Goal: Information Seeking & Learning: Learn about a topic

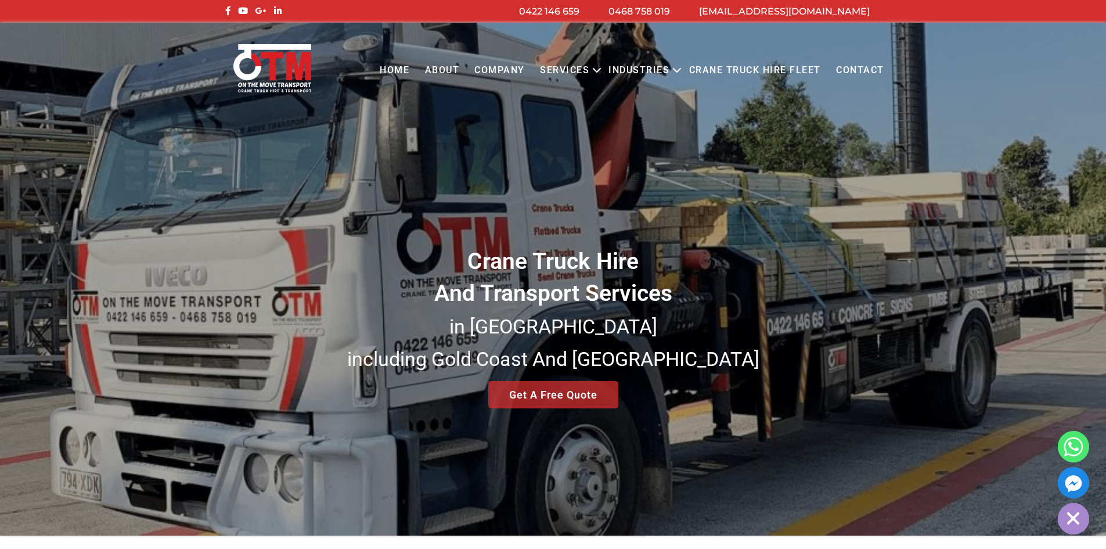
click at [290, 78] on img at bounding box center [272, 68] width 82 height 51
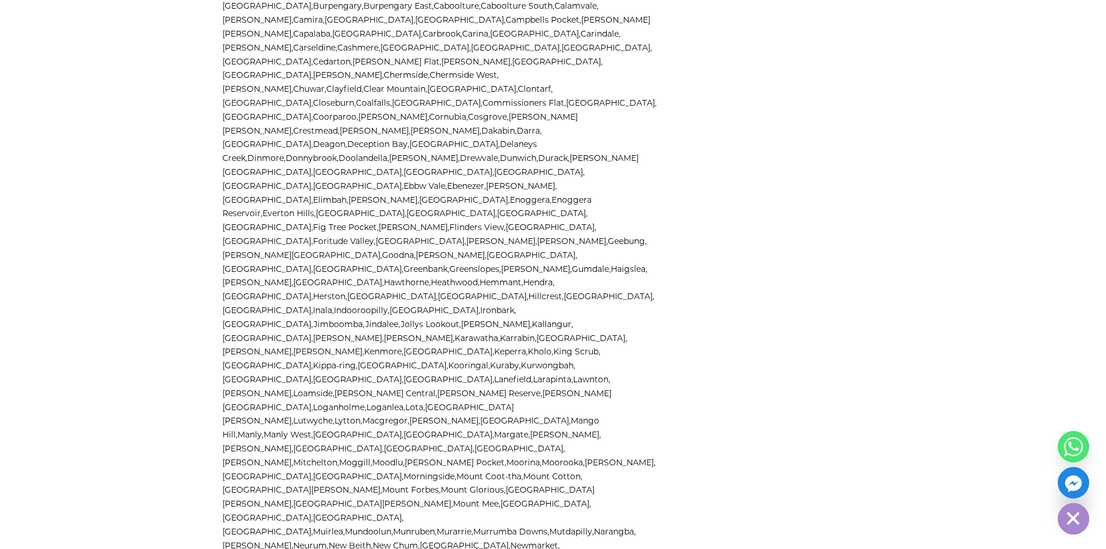
scroll to position [3933, 0]
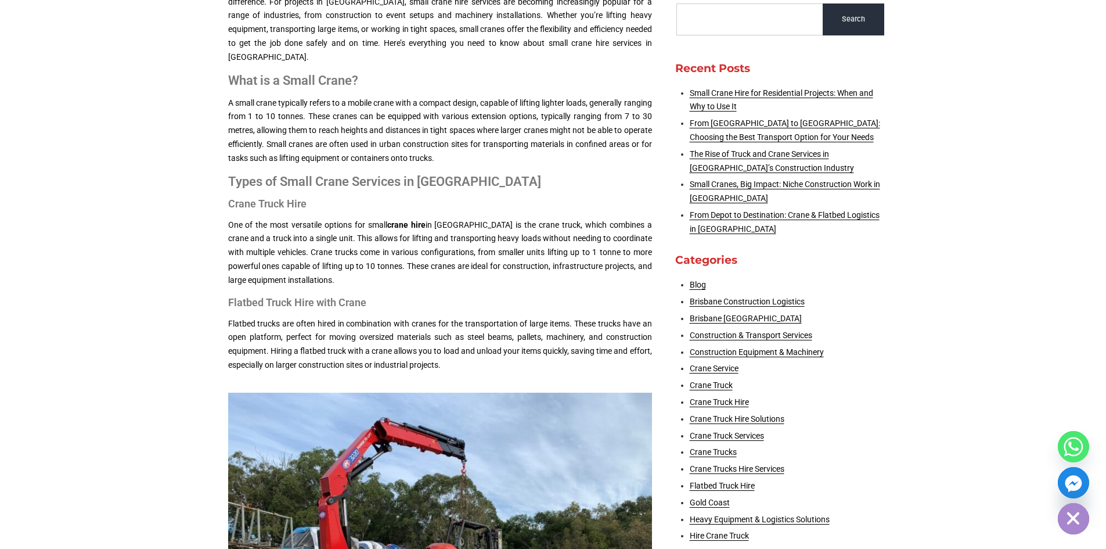
scroll to position [348, 0]
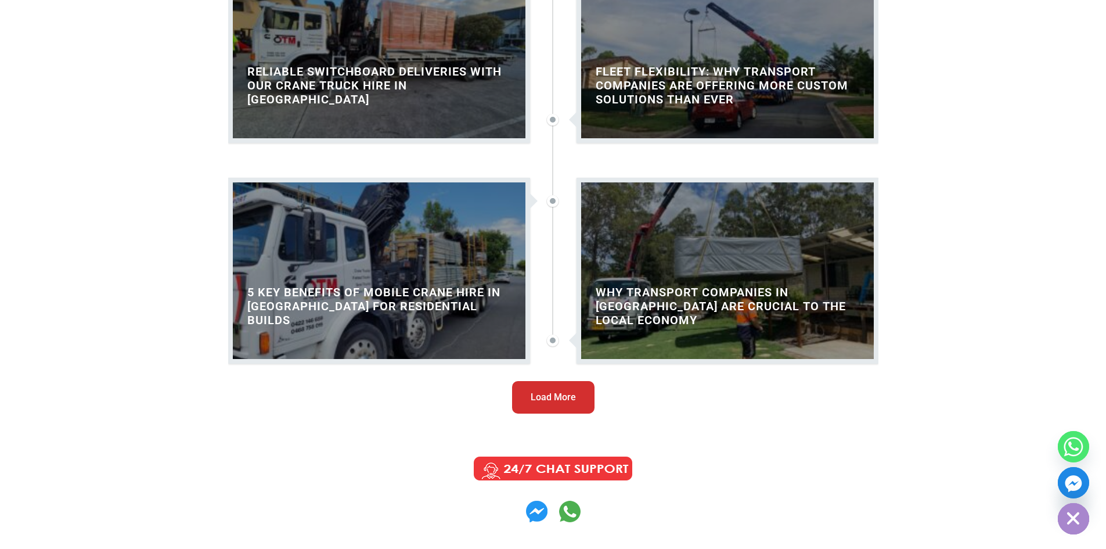
scroll to position [1394, 0]
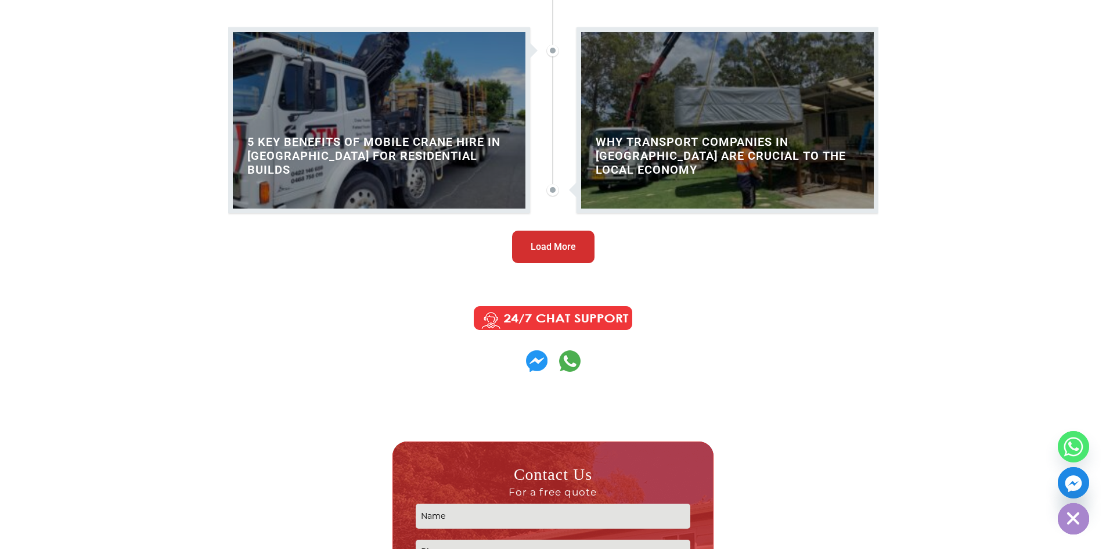
click at [552, 252] on span "Load More" at bounding box center [553, 247] width 45 height 14
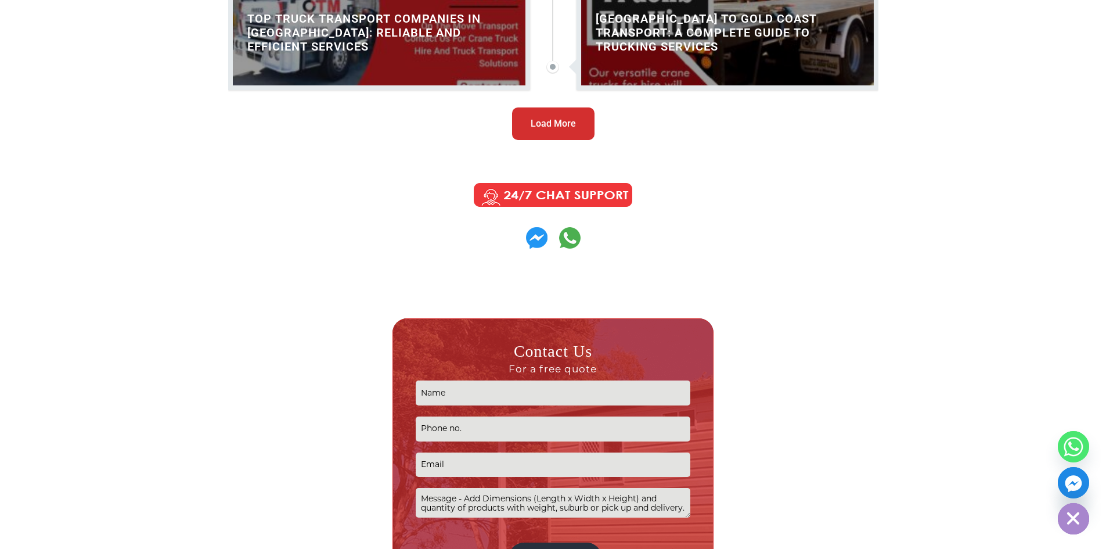
scroll to position [2846, 0]
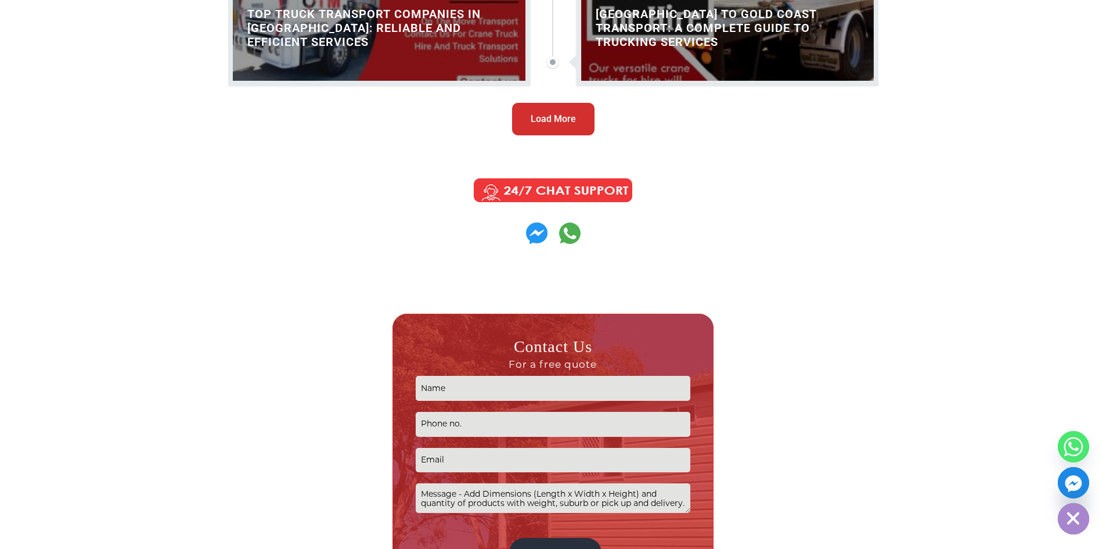
click at [562, 114] on span "Load More" at bounding box center [553, 119] width 45 height 14
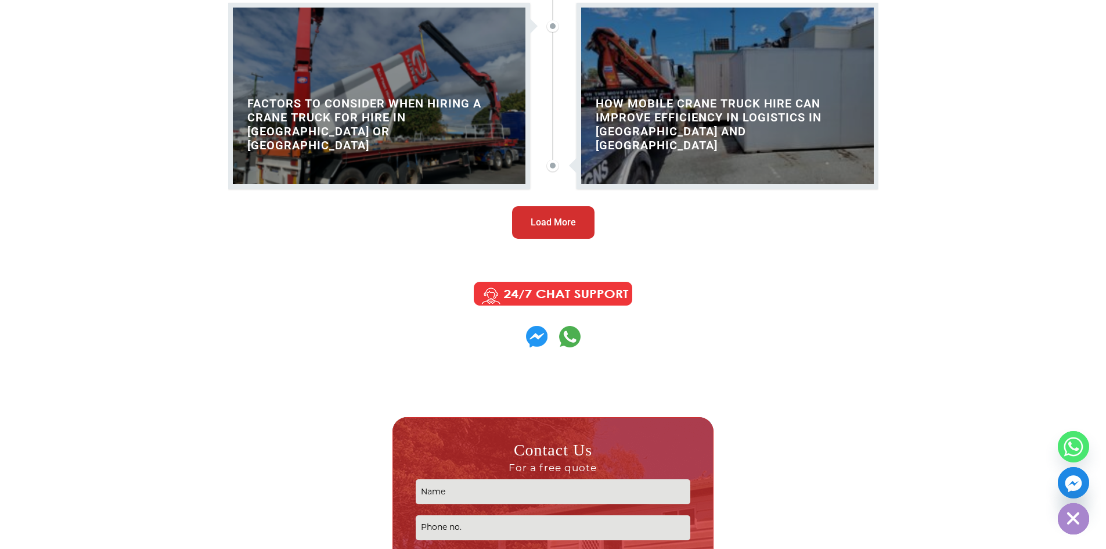
scroll to position [4065, 0]
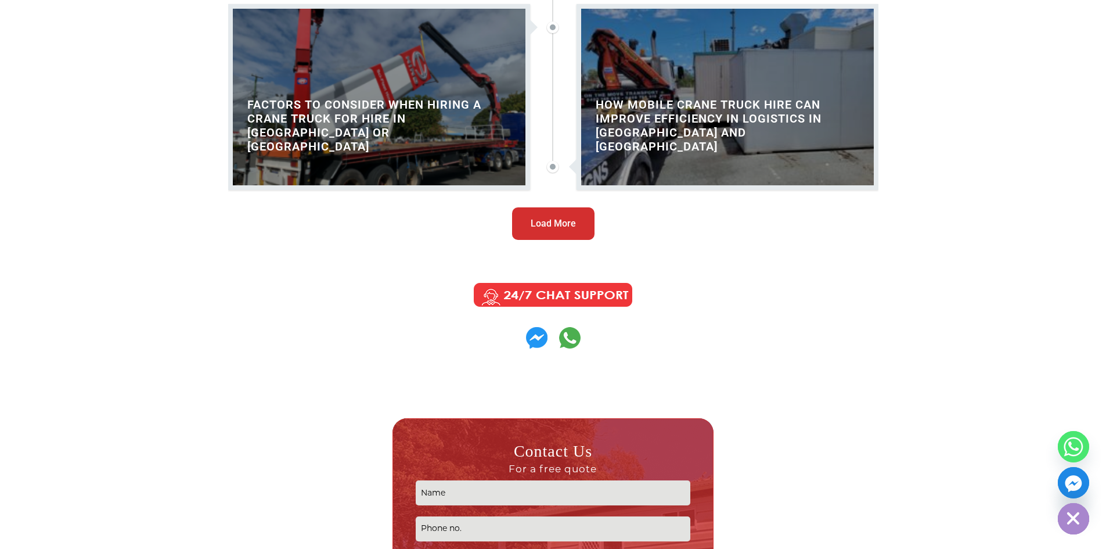
click at [571, 214] on button "Load More" at bounding box center [553, 223] width 82 height 33
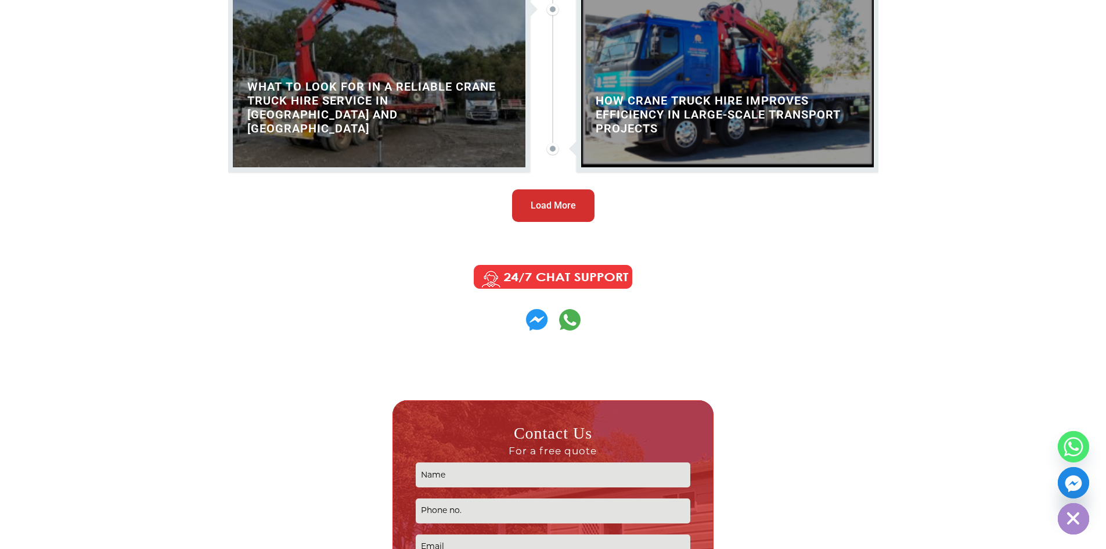
scroll to position [5401, 0]
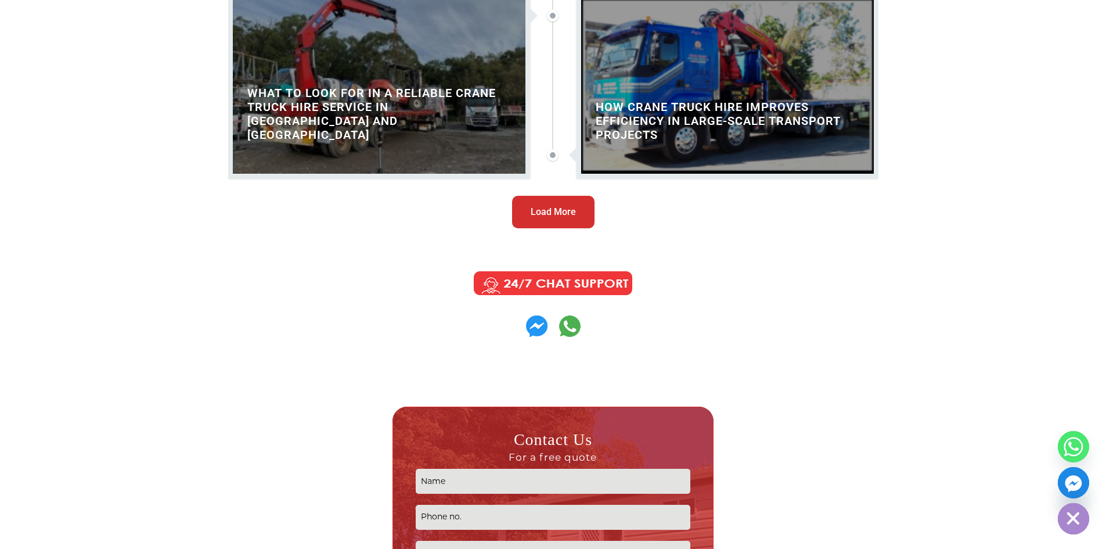
click at [549, 209] on span "Load More" at bounding box center [553, 212] width 45 height 14
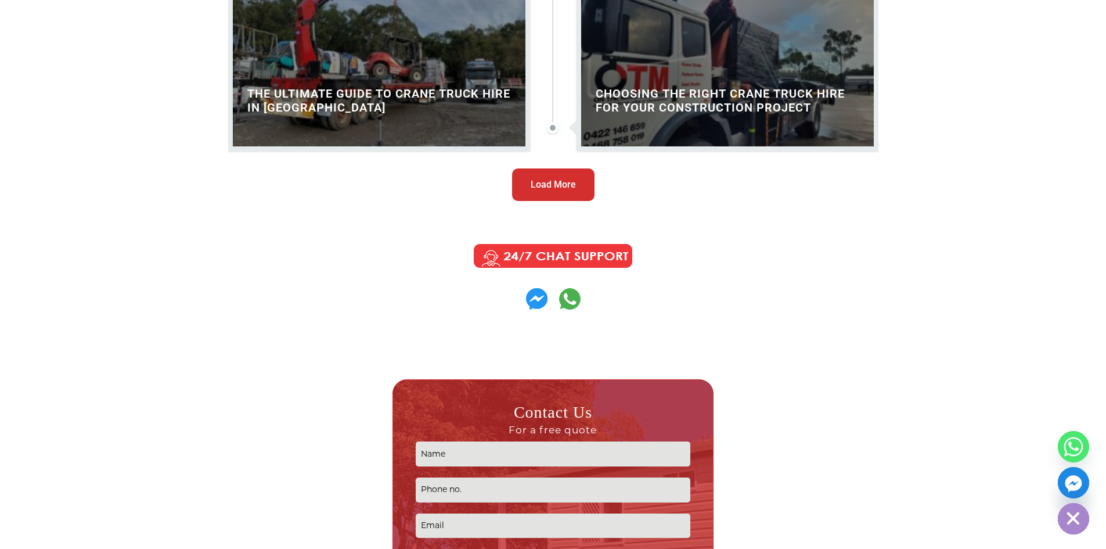
scroll to position [6678, 0]
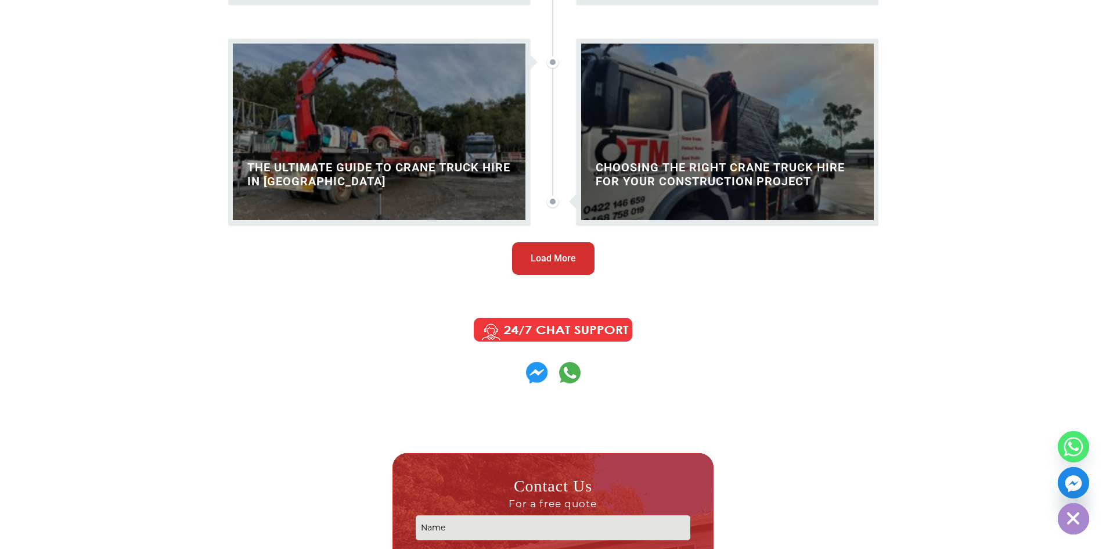
click at [549, 254] on span "Load More" at bounding box center [553, 258] width 45 height 14
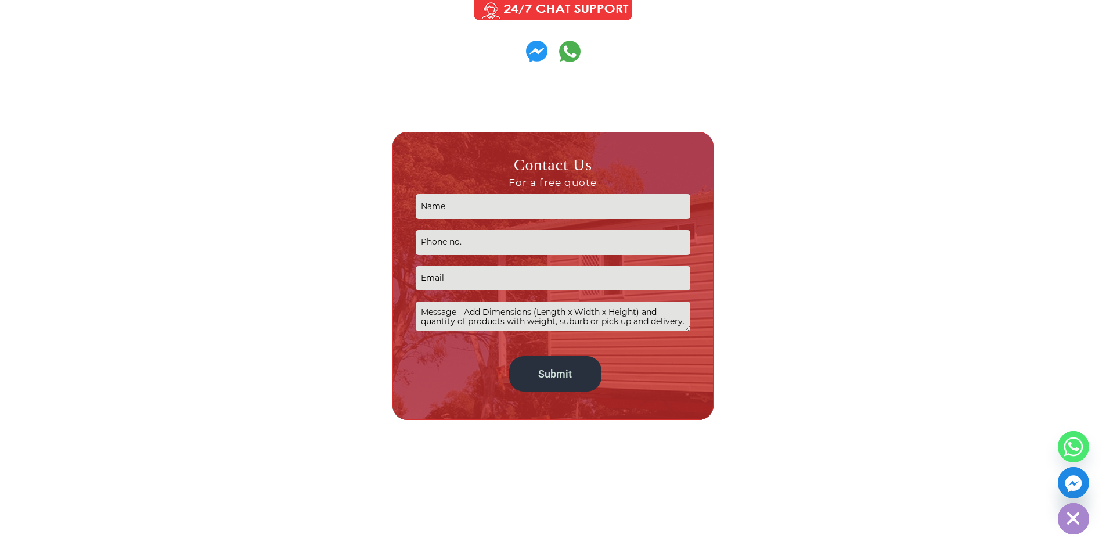
scroll to position [8144, 0]
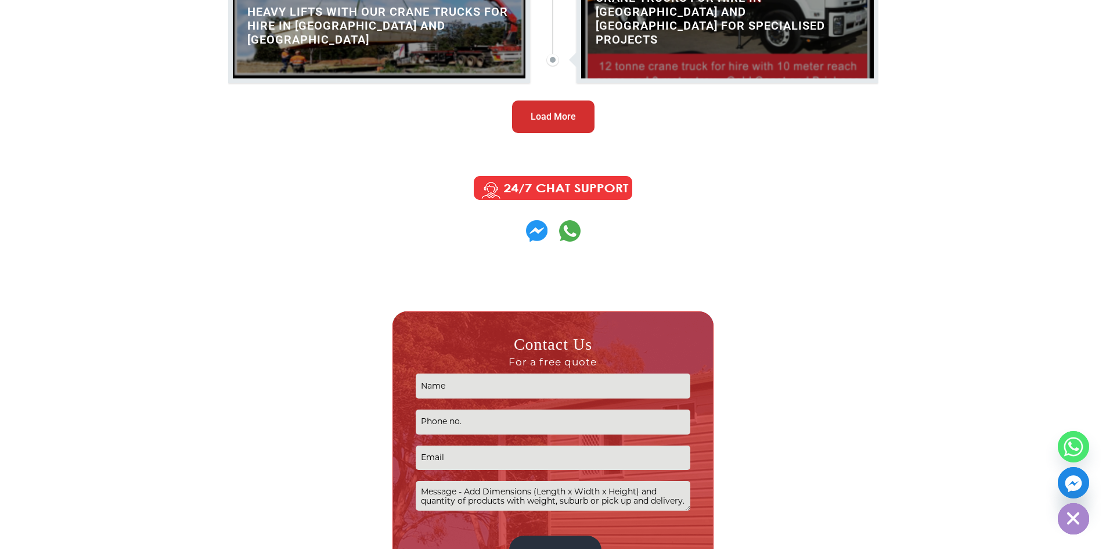
click at [552, 116] on span "Load More" at bounding box center [553, 117] width 45 height 14
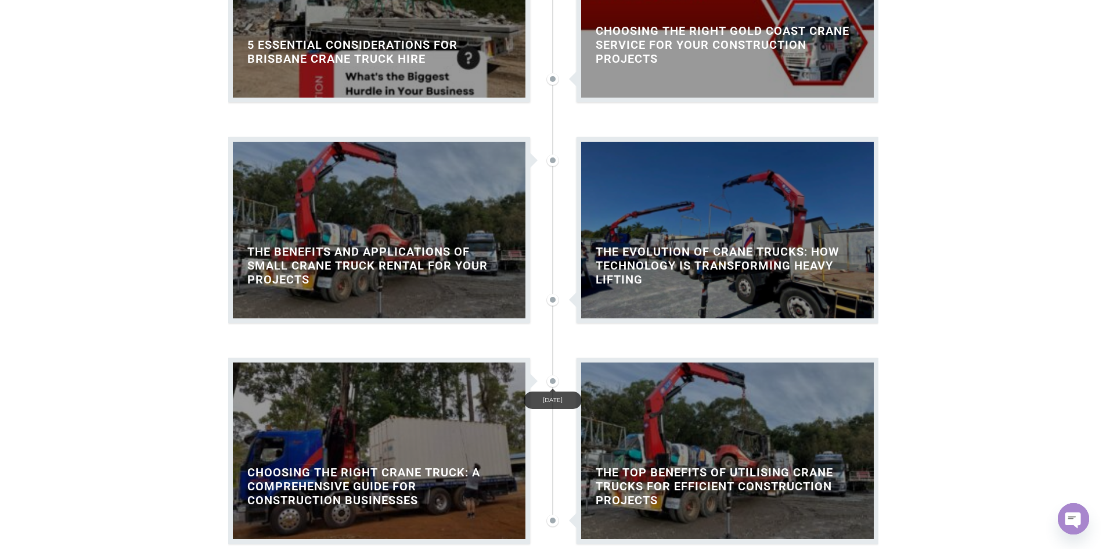
scroll to position [9190, 0]
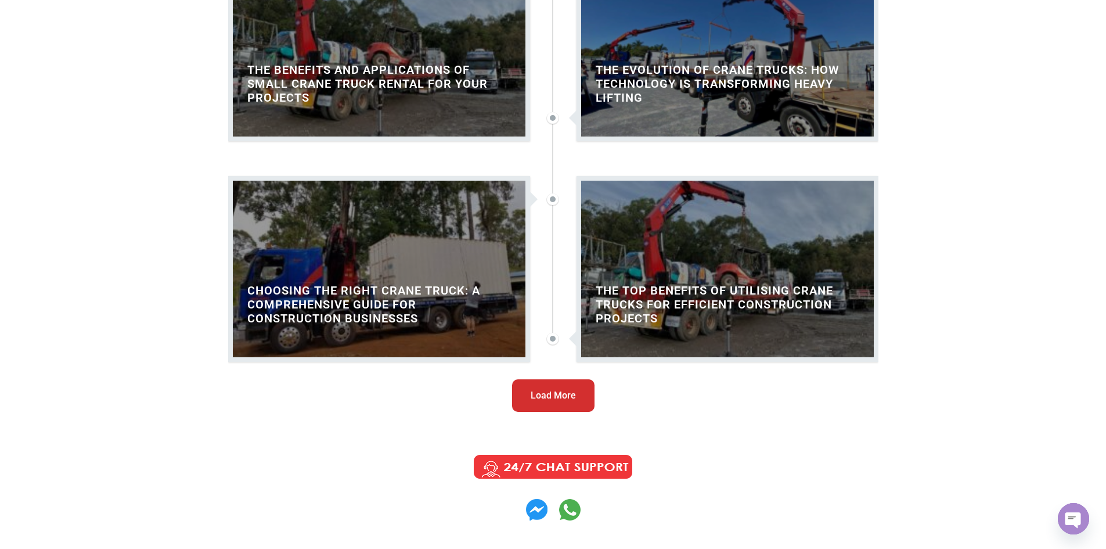
click at [540, 408] on button "Load More" at bounding box center [553, 395] width 82 height 33
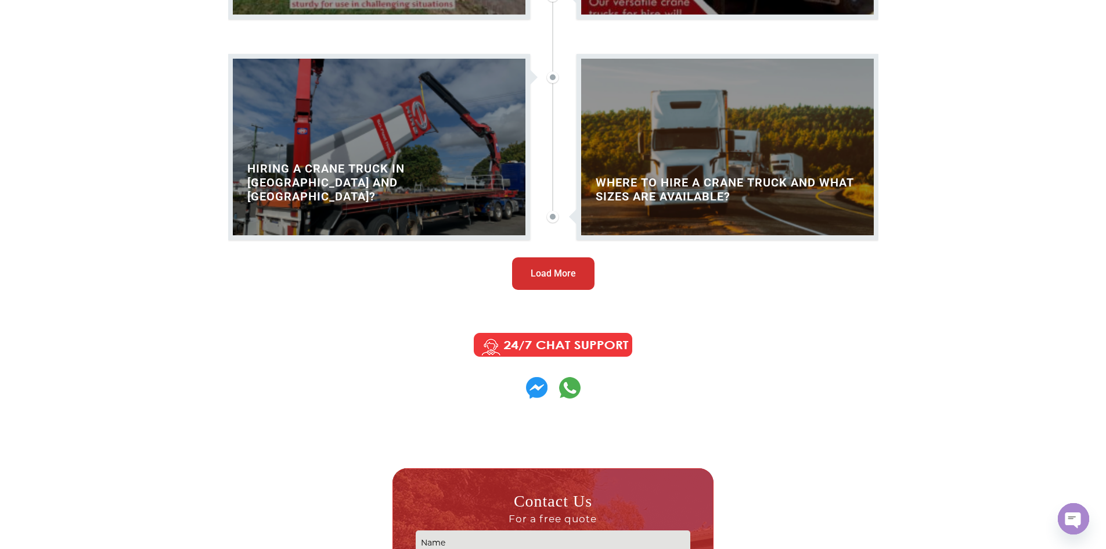
scroll to position [10758, 0]
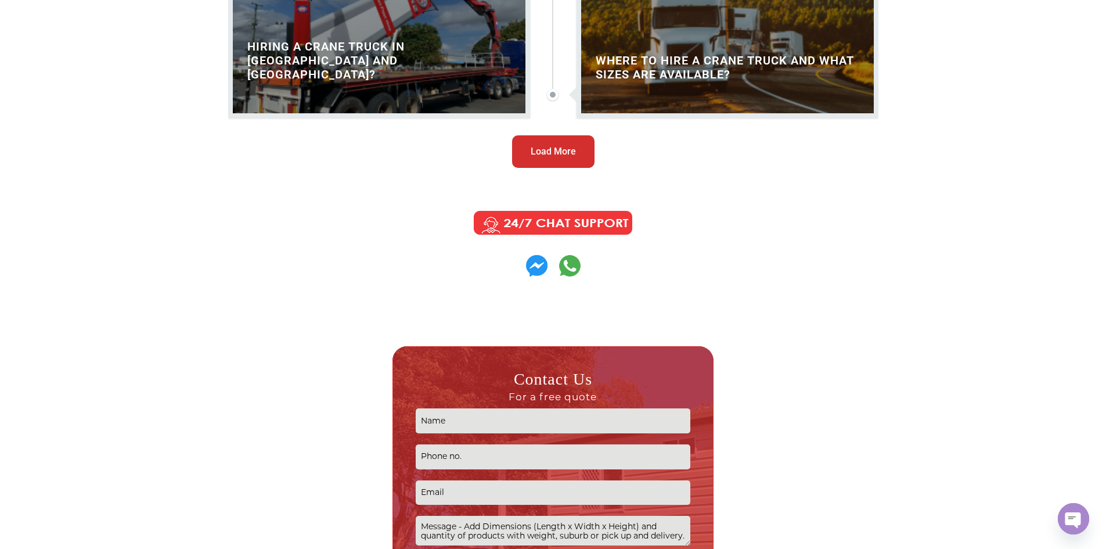
click at [551, 146] on span "Load More" at bounding box center [553, 152] width 45 height 14
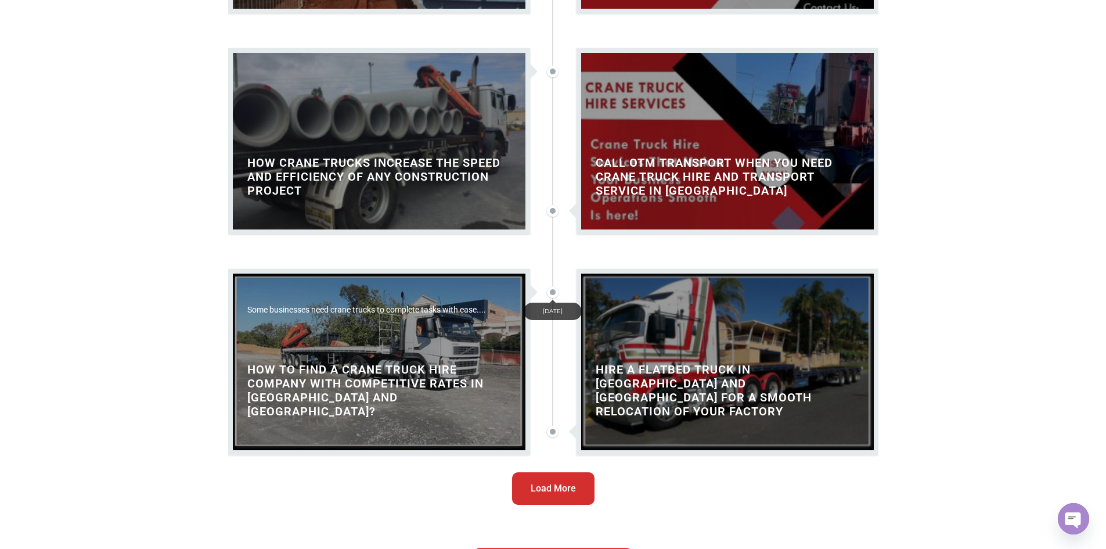
scroll to position [12093, 0]
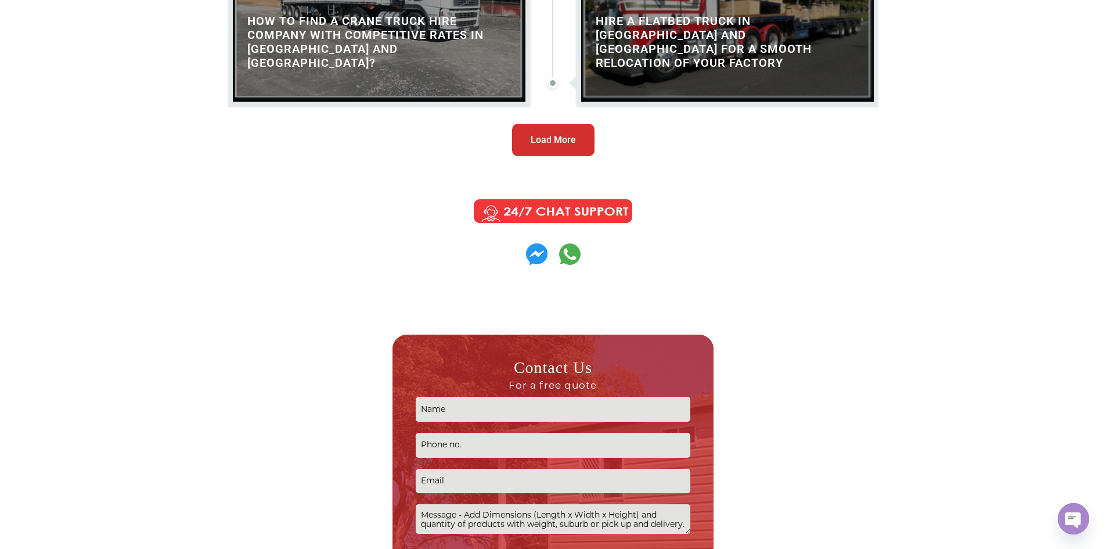
click at [555, 146] on span "Load More" at bounding box center [553, 140] width 45 height 14
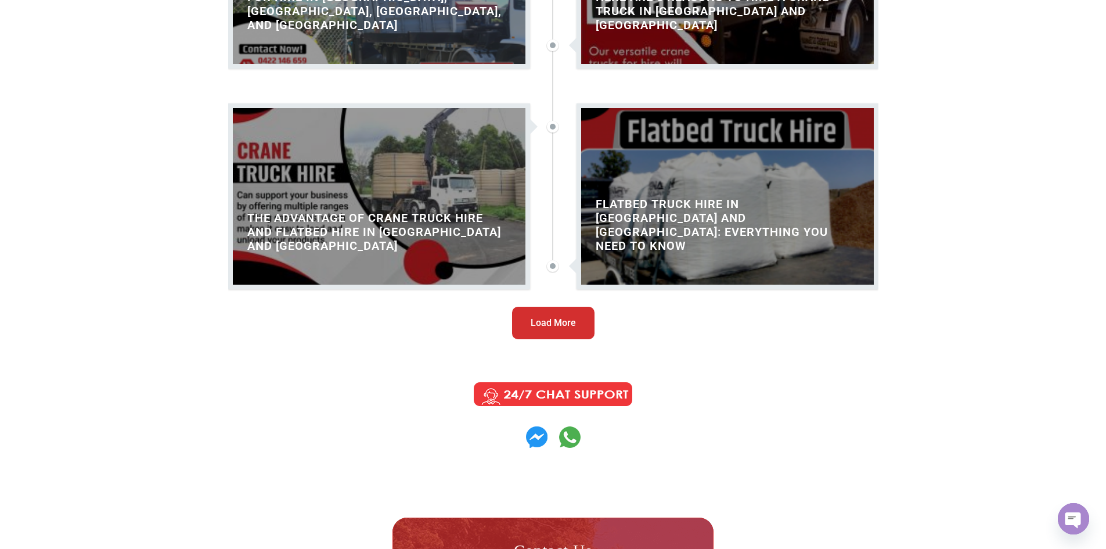
scroll to position [13371, 0]
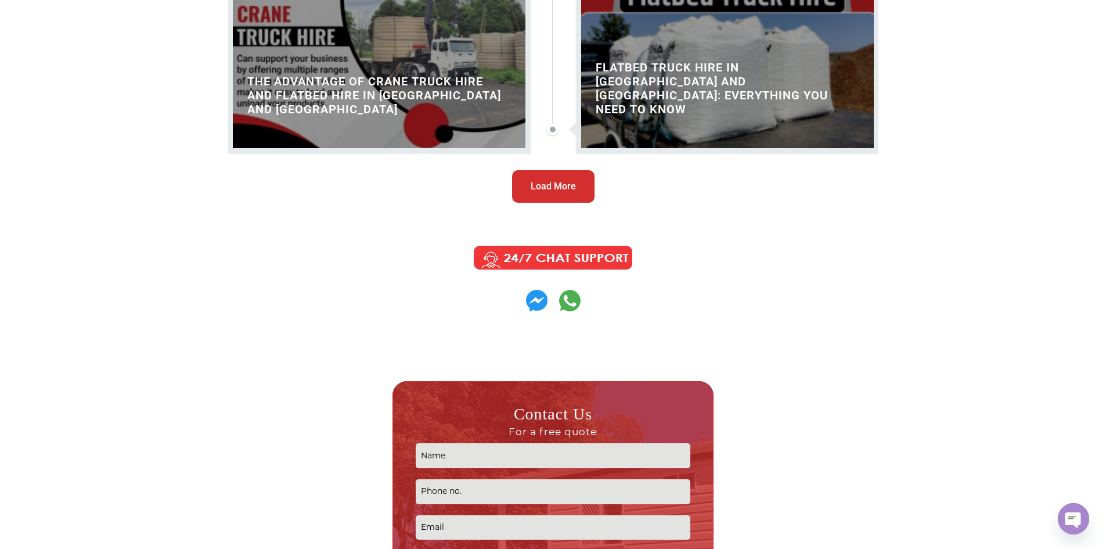
click at [544, 185] on span "Load More" at bounding box center [553, 186] width 45 height 14
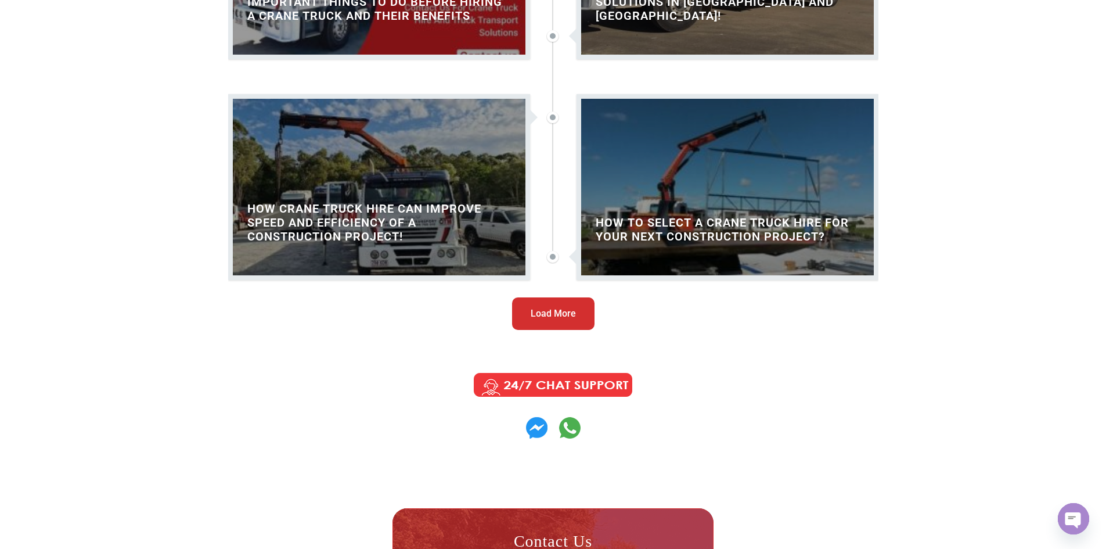
scroll to position [14707, 0]
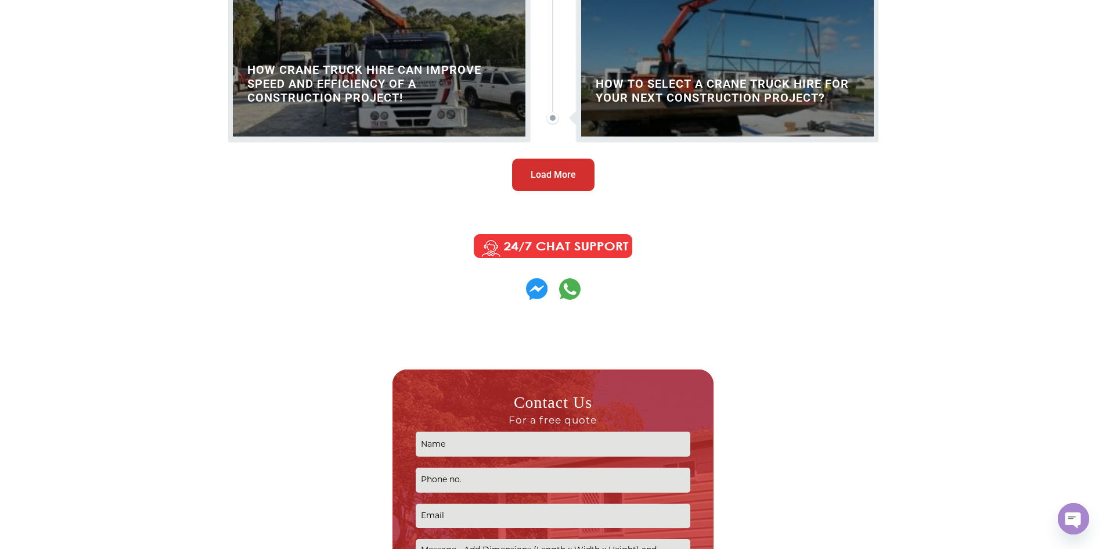
click at [565, 172] on span "Load More" at bounding box center [553, 175] width 45 height 14
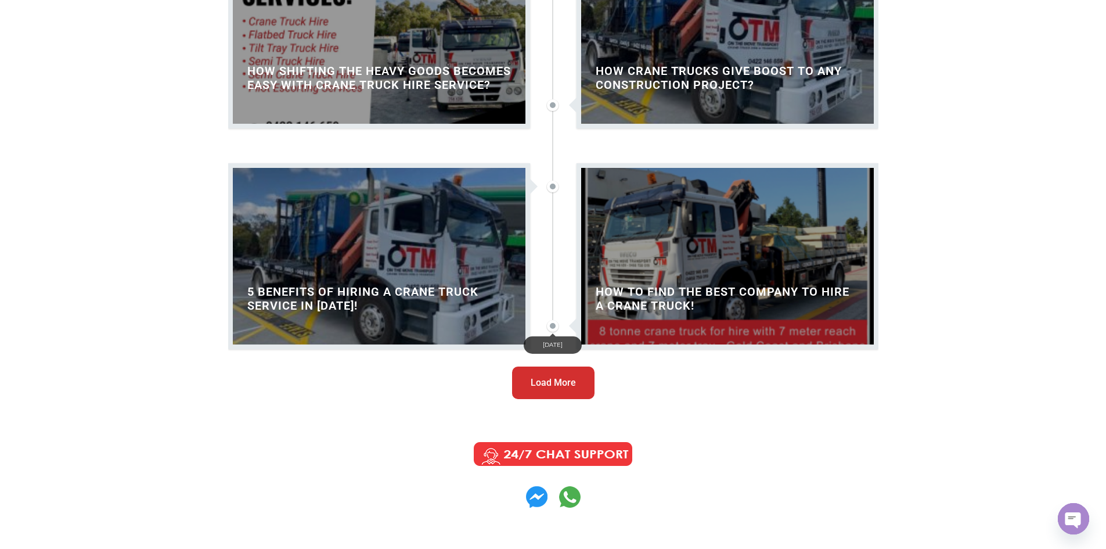
scroll to position [16042, 0]
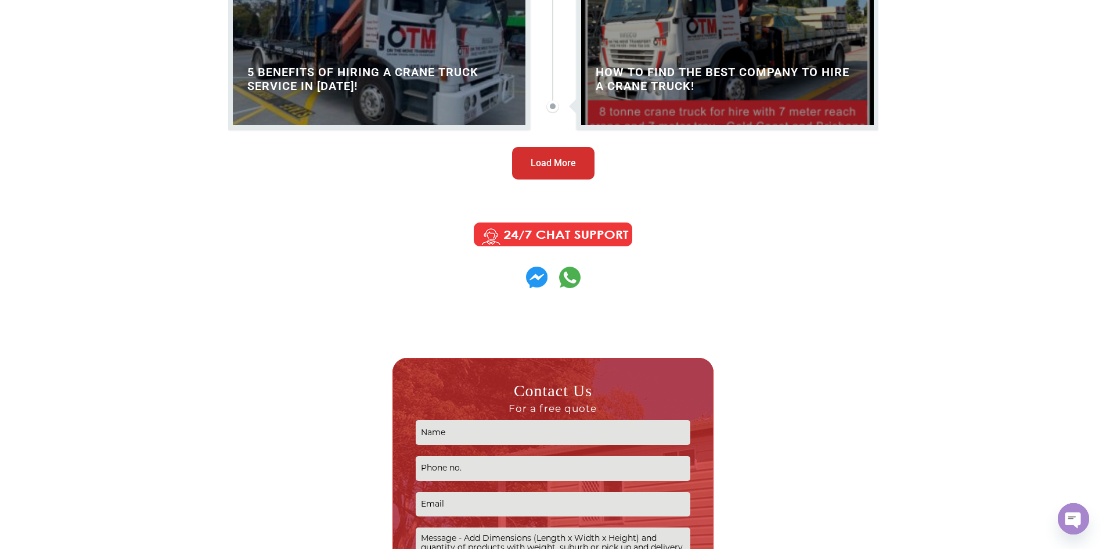
click at [541, 174] on button "Load More" at bounding box center [553, 163] width 82 height 33
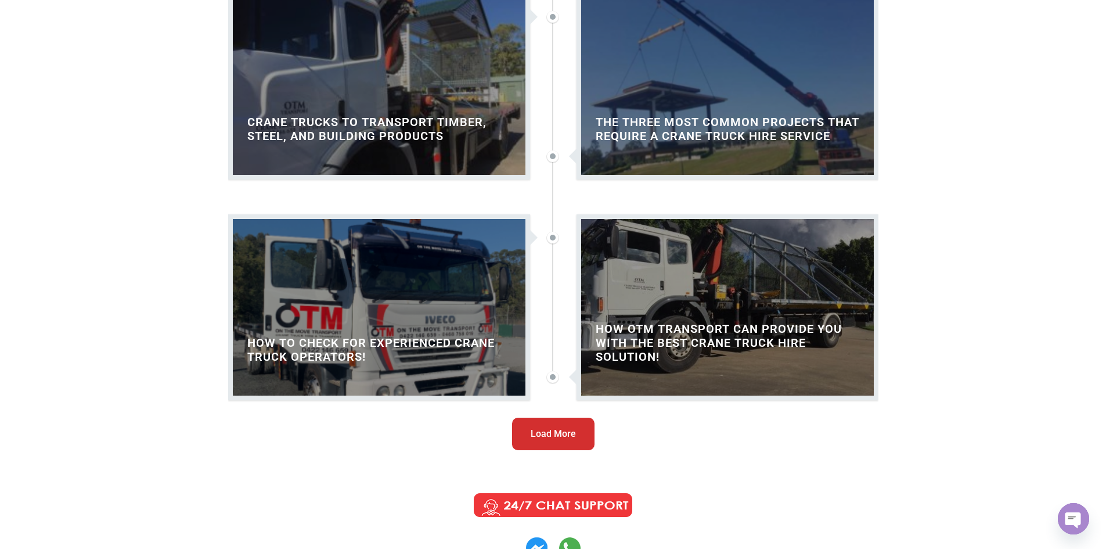
scroll to position [17262, 0]
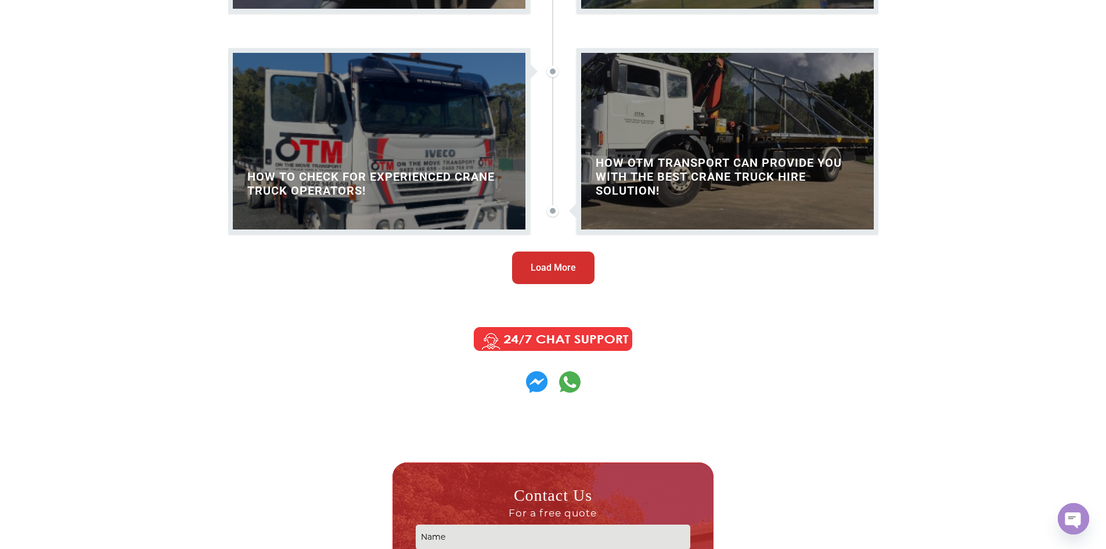
click at [572, 268] on span "Load More" at bounding box center [553, 268] width 45 height 14
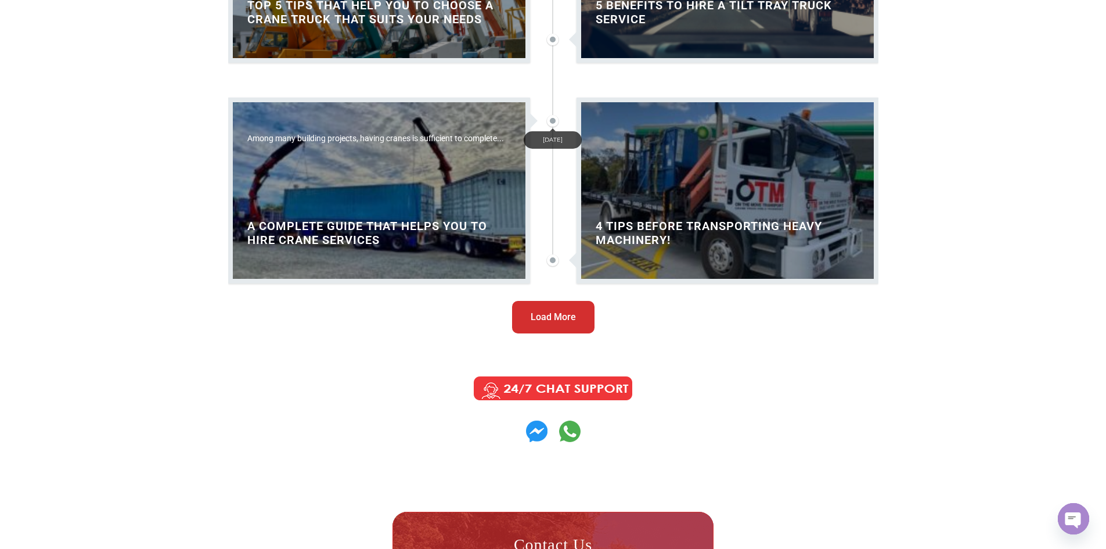
scroll to position [18539, 0]
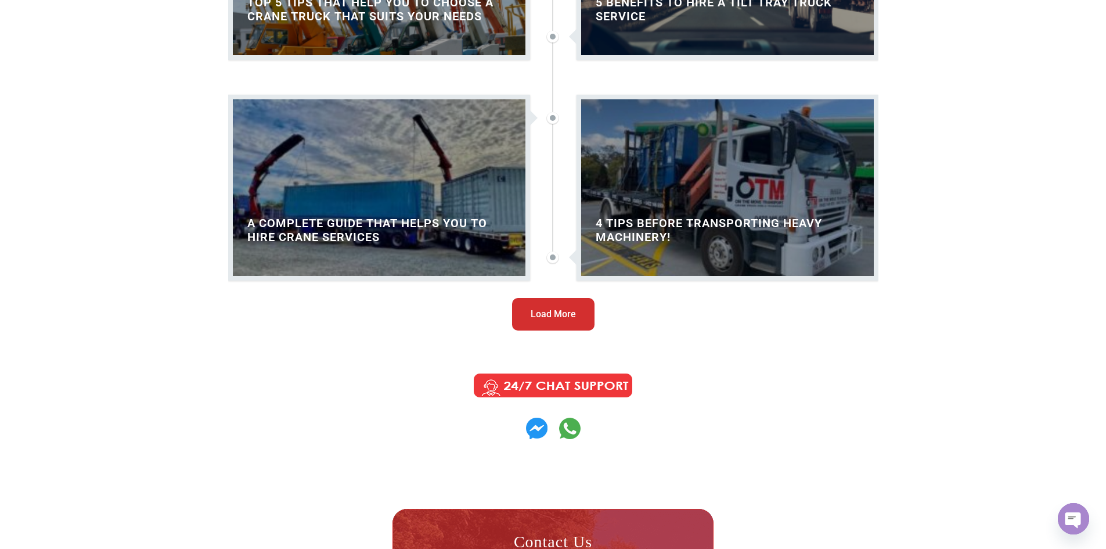
click at [560, 322] on button "Load More" at bounding box center [553, 314] width 82 height 33
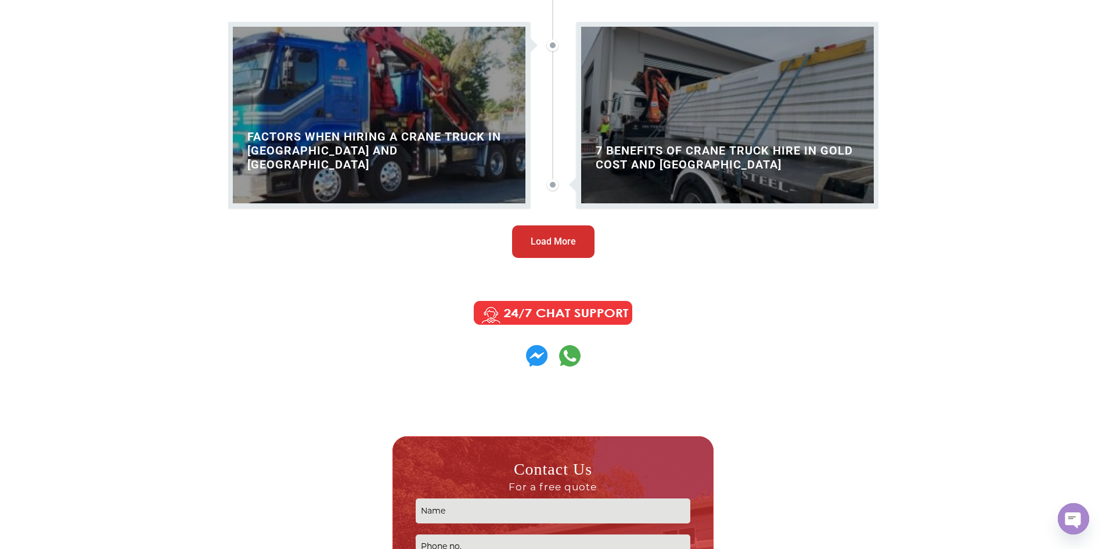
scroll to position [19933, 0]
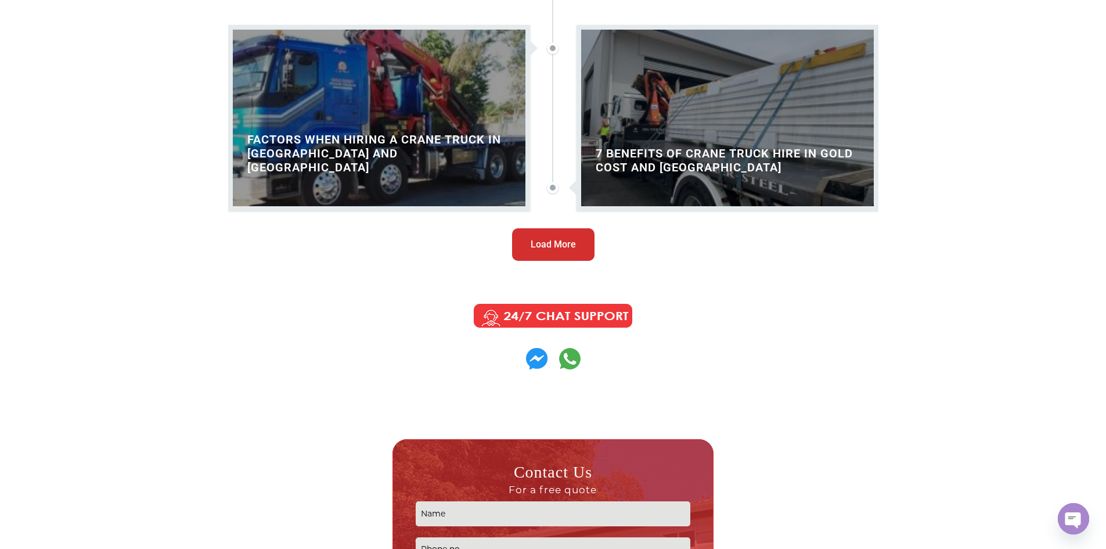
click at [532, 250] on span "Load More" at bounding box center [553, 245] width 45 height 14
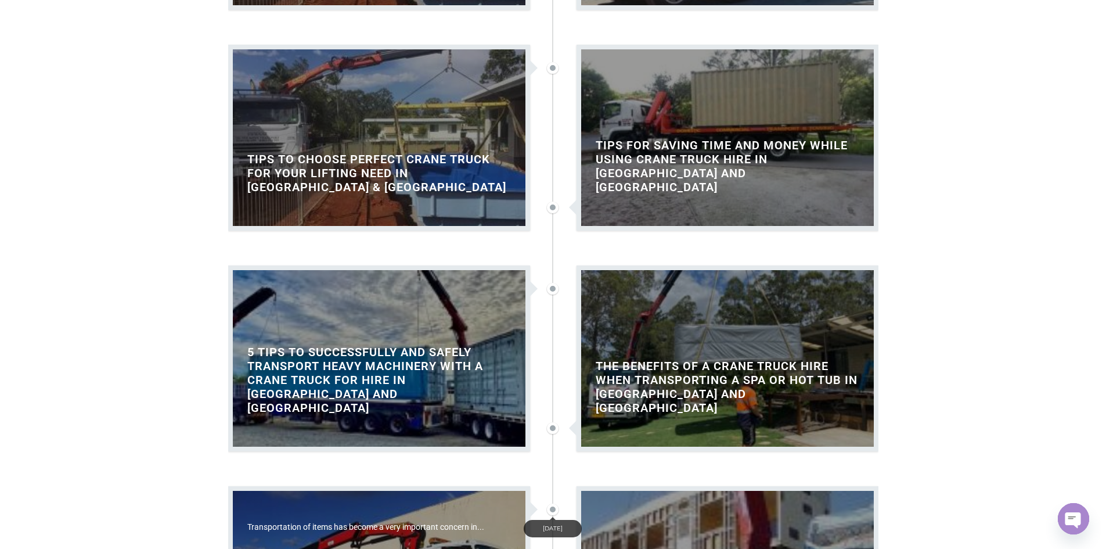
scroll to position [20514, 0]
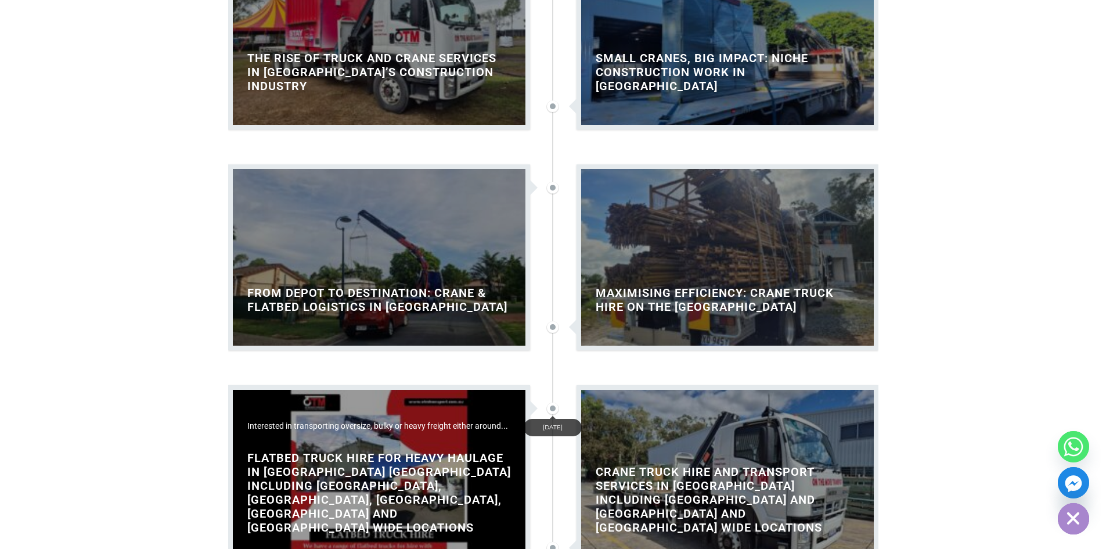
scroll to position [1001, 0]
